Goal: Information Seeking & Learning: Compare options

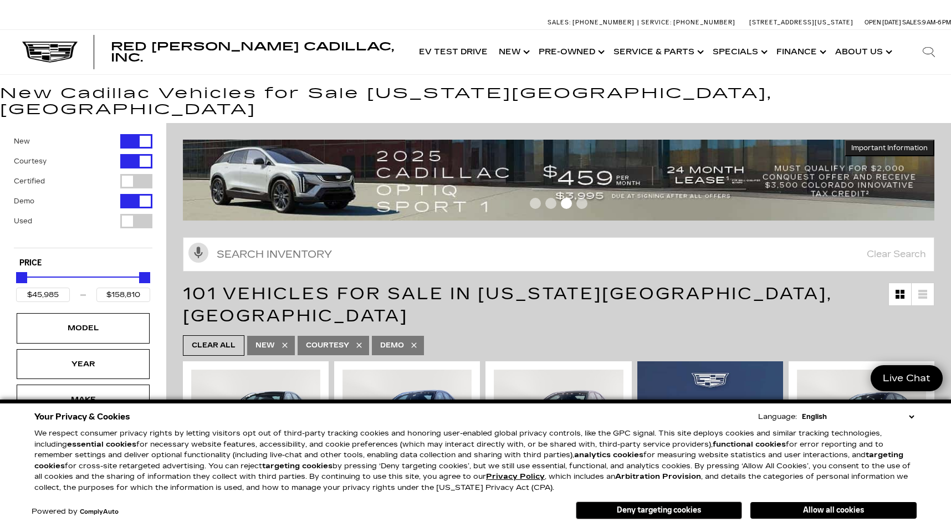
click at [908, 415] on select "English Spanish / Español English / [GEOGRAPHIC_DATA] Korean / 한국어 Vietnamese /…" at bounding box center [857, 416] width 117 height 11
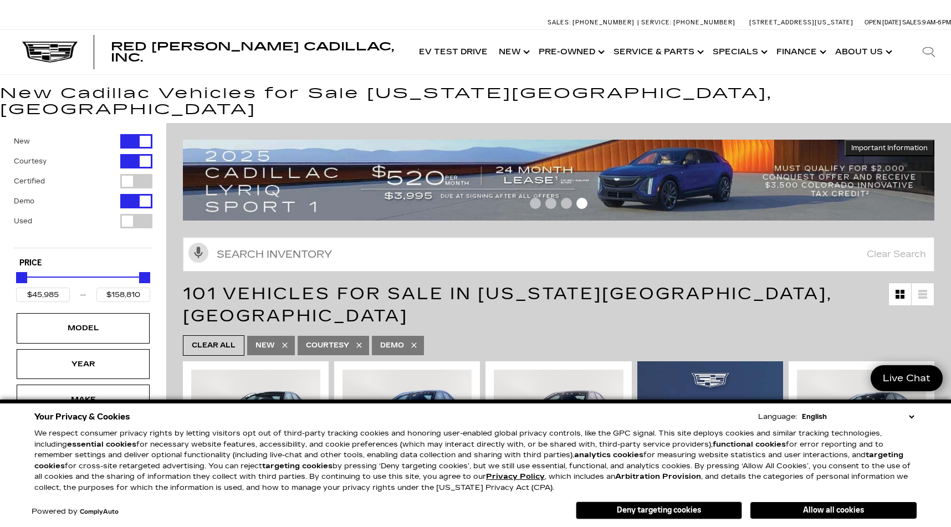
click at [805, 411] on select "English Spanish / Español English / [GEOGRAPHIC_DATA] Korean / 한국어 Vietnamese /…" at bounding box center [857, 416] width 117 height 11
click at [845, 510] on button "Allow all cookies" at bounding box center [833, 510] width 166 height 17
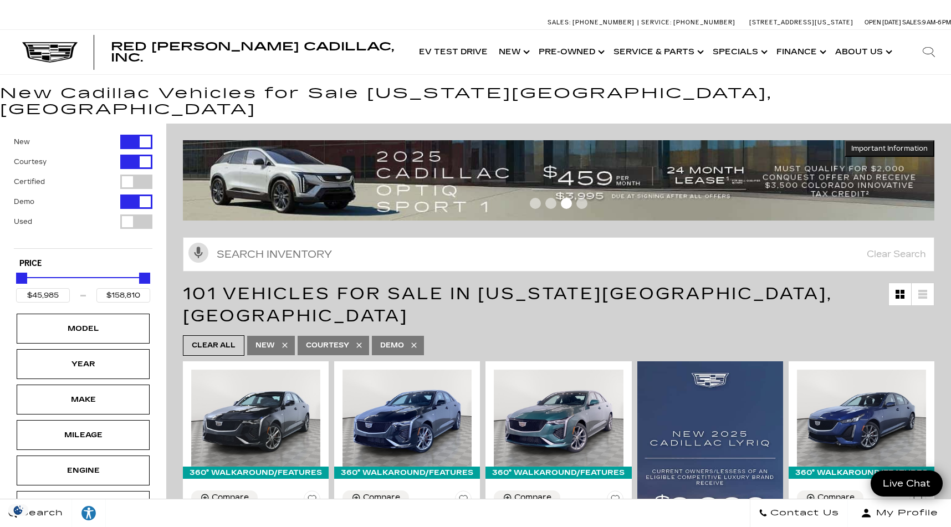
click at [535, 333] on ul "Clear All New Courtesy Demo" at bounding box center [559, 346] width 752 height 26
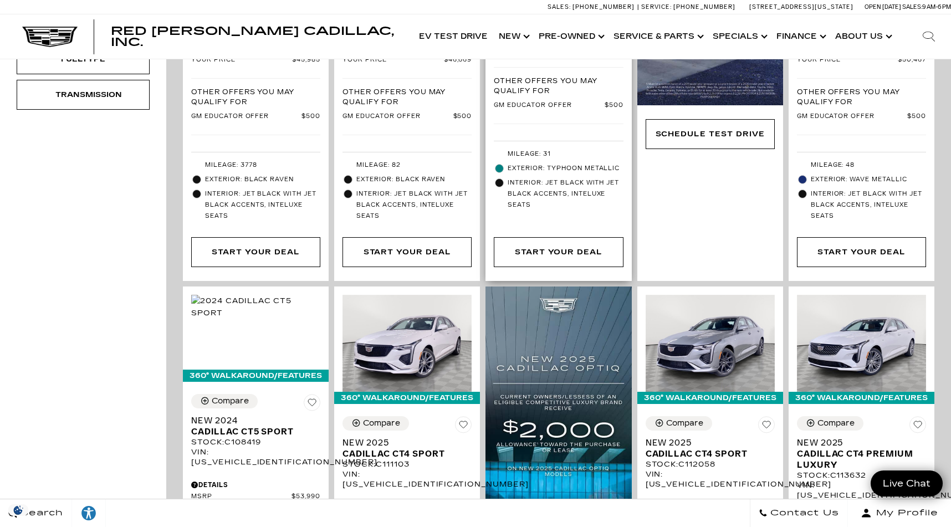
scroll to position [834, 0]
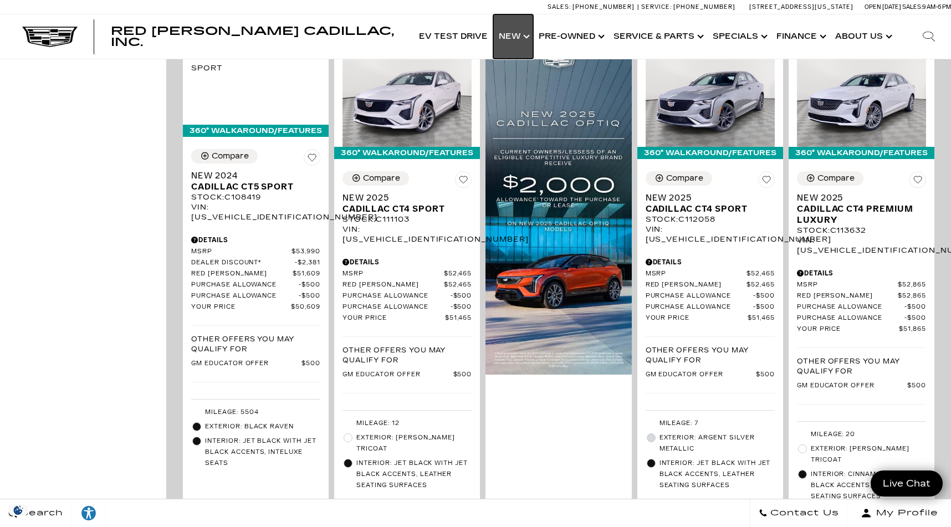
click at [517, 30] on link "Show New" at bounding box center [513, 36] width 40 height 44
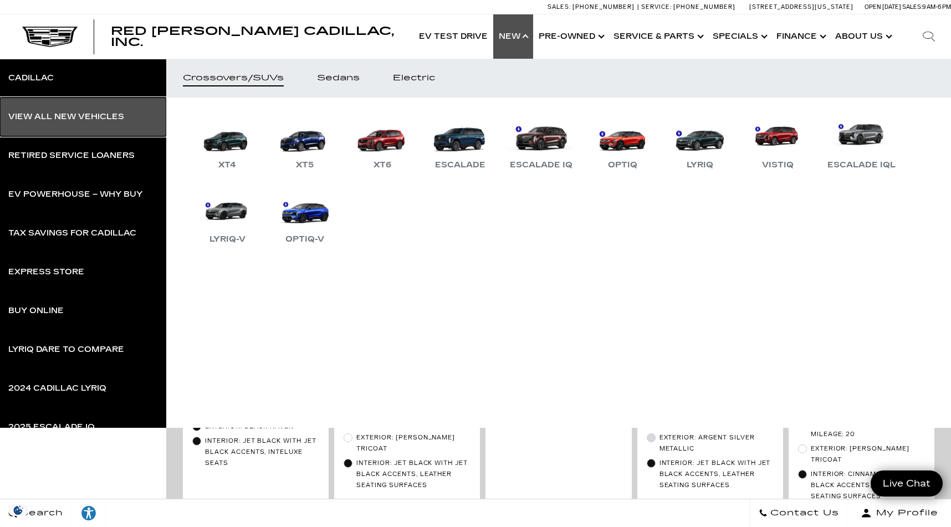
click at [28, 115] on div "View All New Vehicles" at bounding box center [66, 117] width 116 height 8
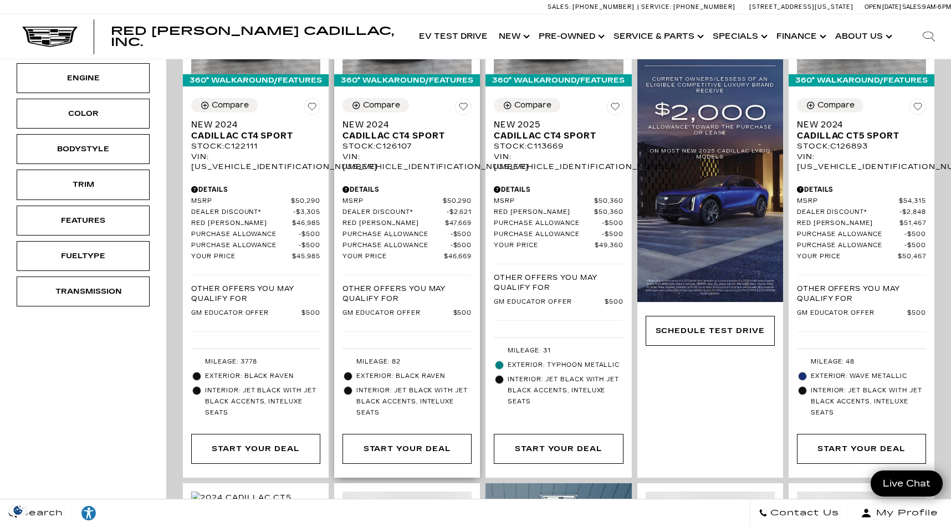
scroll to position [377, 0]
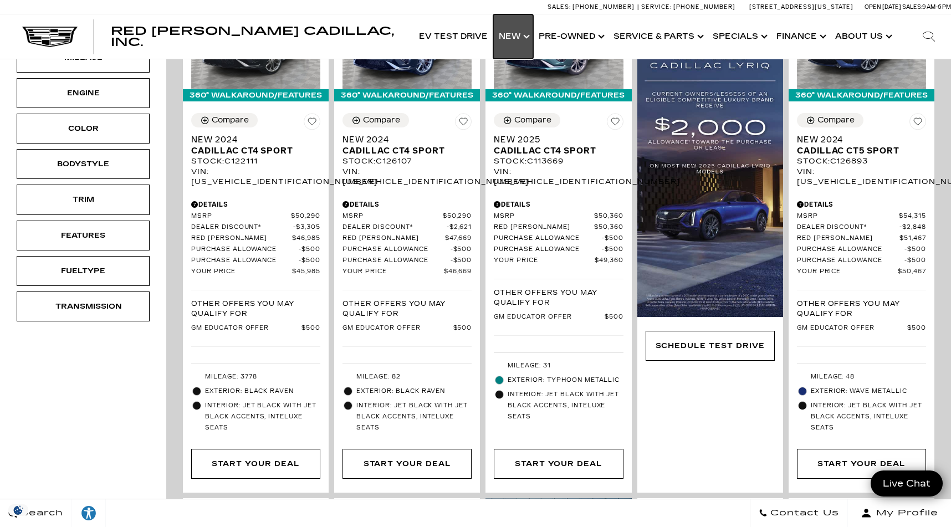
click at [514, 36] on link "Show New" at bounding box center [513, 36] width 40 height 44
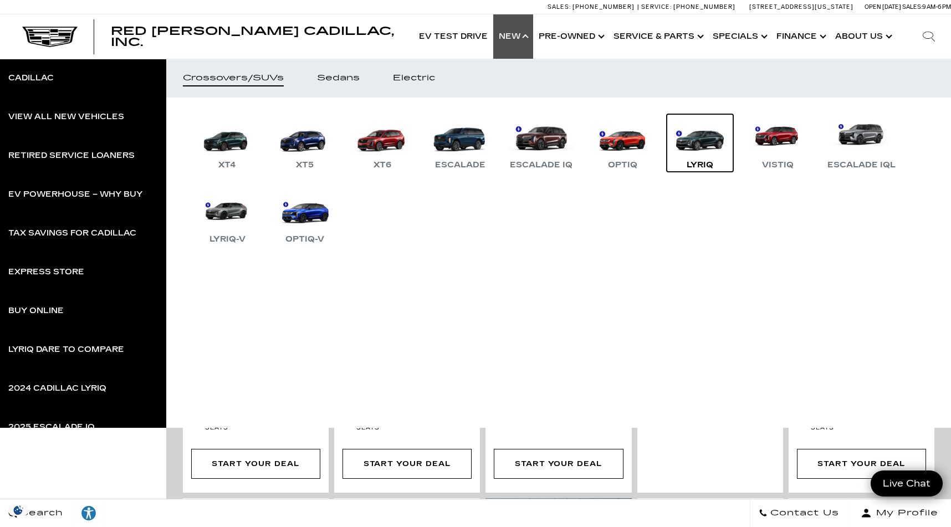
click at [693, 141] on link "LYRIQ" at bounding box center [700, 143] width 67 height 58
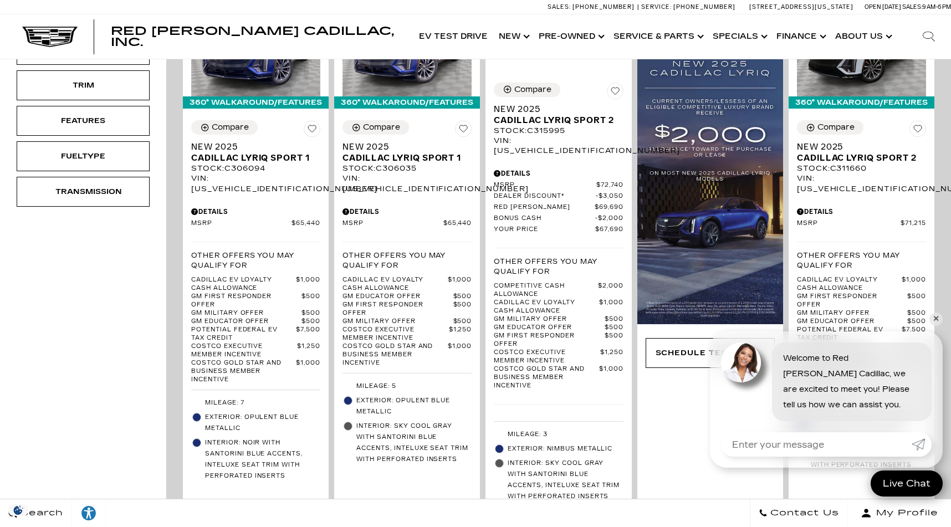
scroll to position [258, 0]
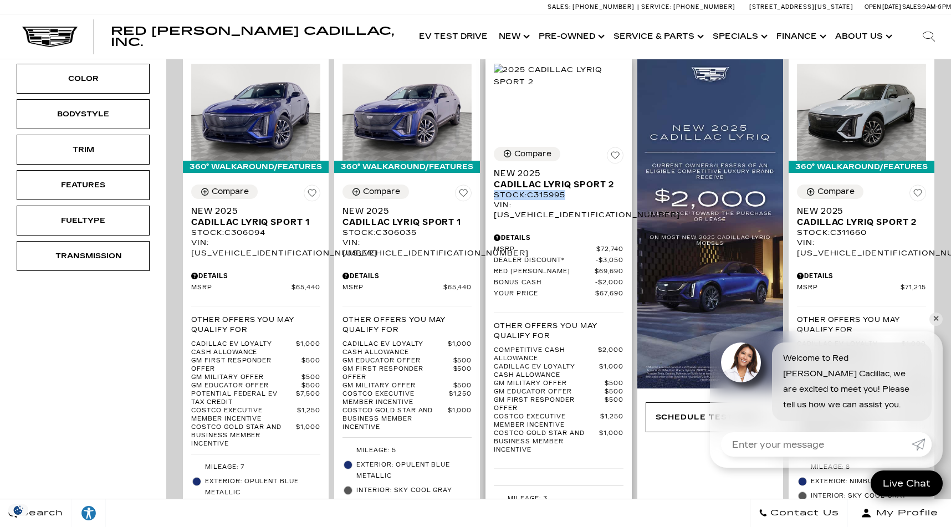
drag, startPoint x: 576, startPoint y: 172, endPoint x: 492, endPoint y: 171, distance: 83.7
click at [492, 171] on div "Compare Save This Vehicle - New 2025 Cadillac LYRIQ Sport 2 Stock : C315995 VIN…" at bounding box center [558, 358] width 146 height 438
copy div "Stock : C315995"
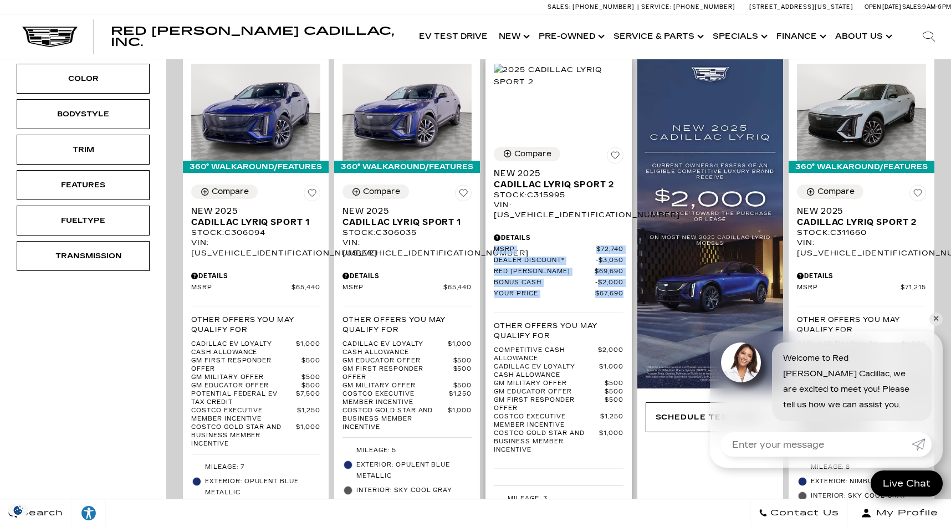
drag, startPoint x: 490, startPoint y: 216, endPoint x: 628, endPoint y: 264, distance: 145.8
click at [628, 264] on div "Compare Save This Vehicle - New 2025 Cadillac LYRIQ Sport 2 Stock : C315995 VIN…" at bounding box center [558, 358] width 146 height 438
copy div "MSRP $72,740 Dealer Discount* $3,050 Red Noland Price $69,690 Bonus Cash $2,000…"
click at [519, 34] on link "Show New" at bounding box center [513, 36] width 40 height 44
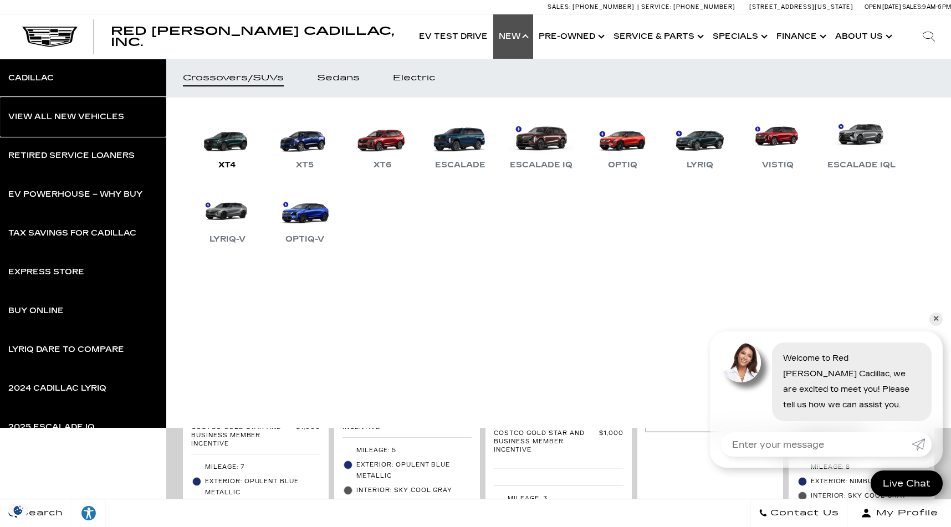
drag, startPoint x: 88, startPoint y: 114, endPoint x: 248, endPoint y: 154, distance: 165.2
click at [88, 114] on div "View All New Vehicles" at bounding box center [66, 117] width 116 height 8
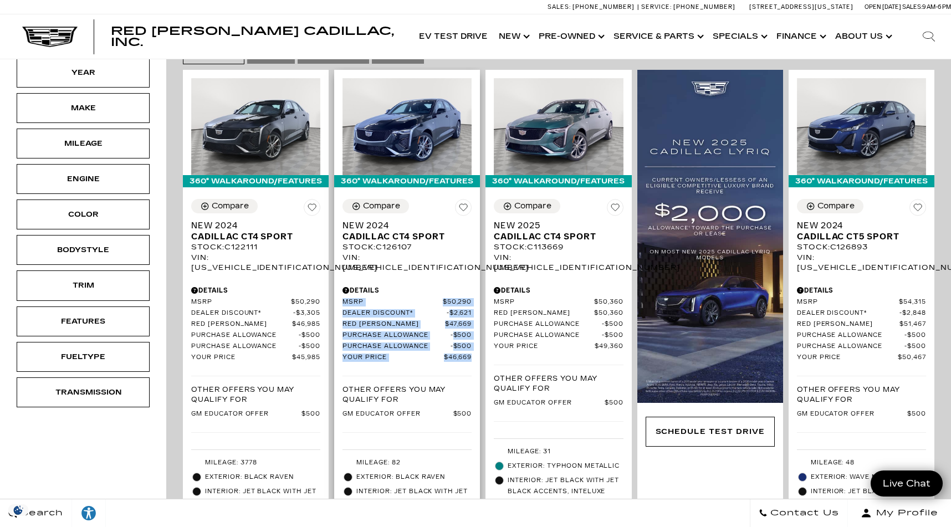
drag, startPoint x: 479, startPoint y: 297, endPoint x: 341, endPoint y: 257, distance: 143.5
click at [341, 257] on div "Compare New 2024 Cadillac CT4 Sport Stock : C126107 VIN: 1G6DG5RK1R0126107 Deta…" at bounding box center [407, 360] width 146 height 339
copy div "MSRP $50,290 Dealer Discount* $2,621 Red Noland Price $47,669 Purchase Allowanc…"
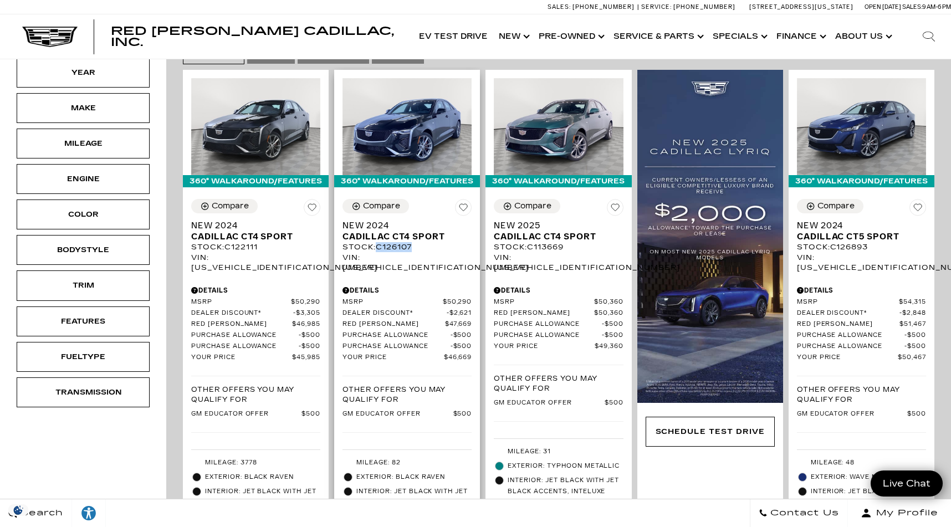
drag, startPoint x: 418, startPoint y: 207, endPoint x: 379, endPoint y: 208, distance: 39.9
click at [379, 242] on div "Stock : C126107" at bounding box center [407, 247] width 129 height 10
copy div "C126107"
